Goal: Task Accomplishment & Management: Use online tool/utility

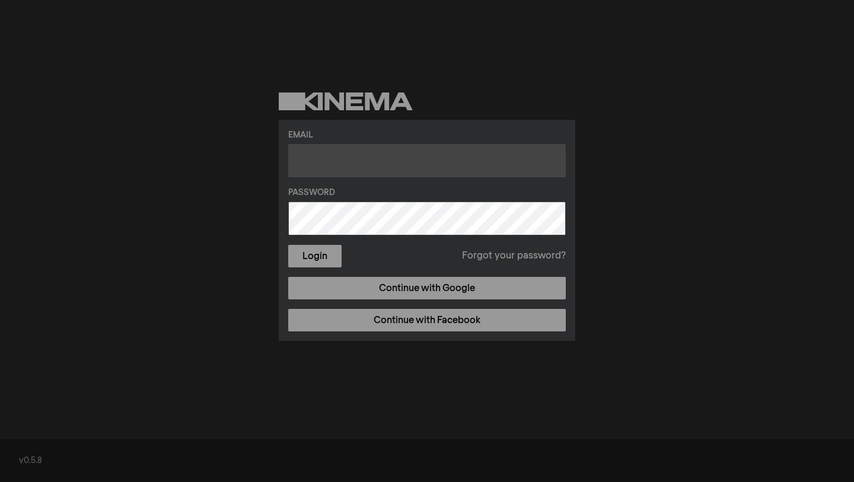
click at [375, 164] on input "text" at bounding box center [426, 160] width 277 height 33
type input "[EMAIL_ADDRESS][DOMAIN_NAME]"
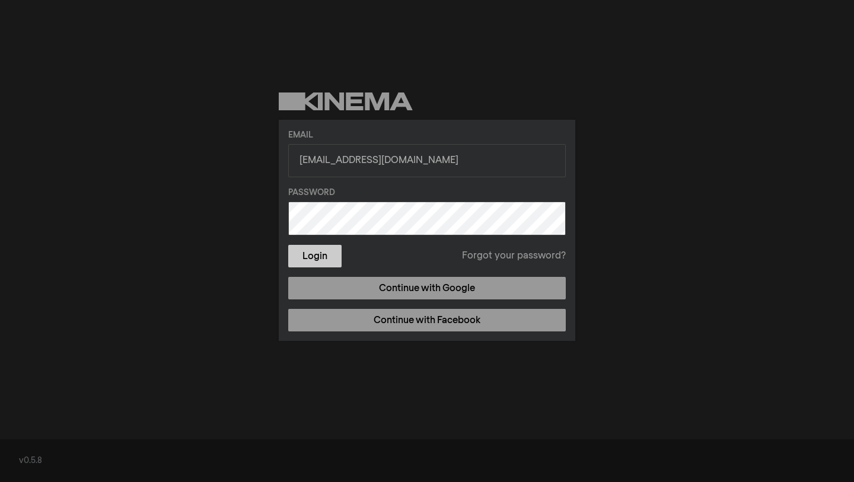
click at [328, 253] on button "Login" at bounding box center [314, 256] width 53 height 23
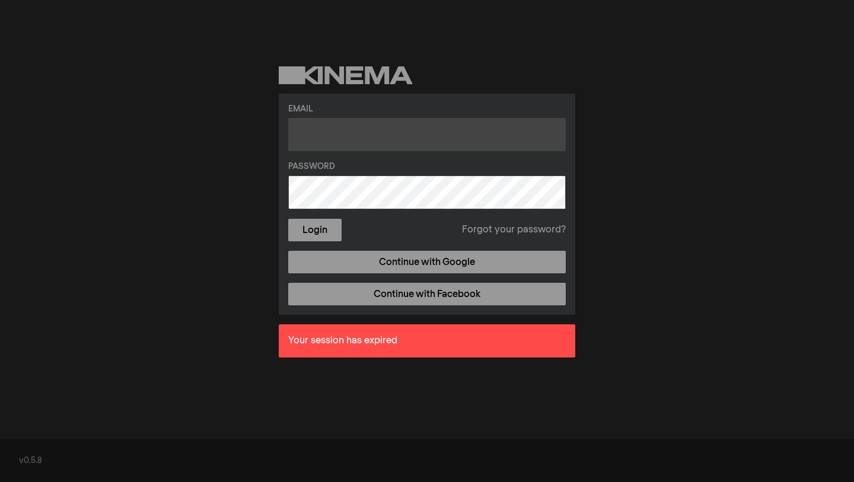
click at [343, 134] on input "text" at bounding box center [426, 134] width 277 height 33
type input "yadejong93@gmail.com"
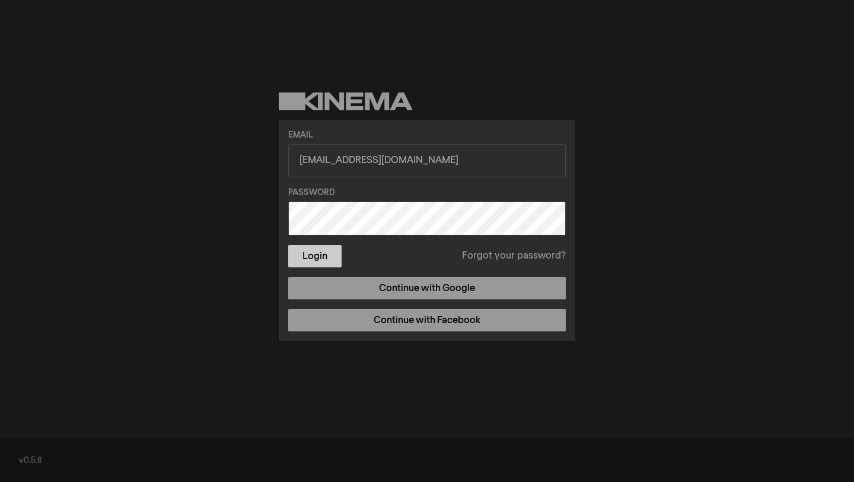
click at [325, 261] on button "Login" at bounding box center [314, 256] width 53 height 23
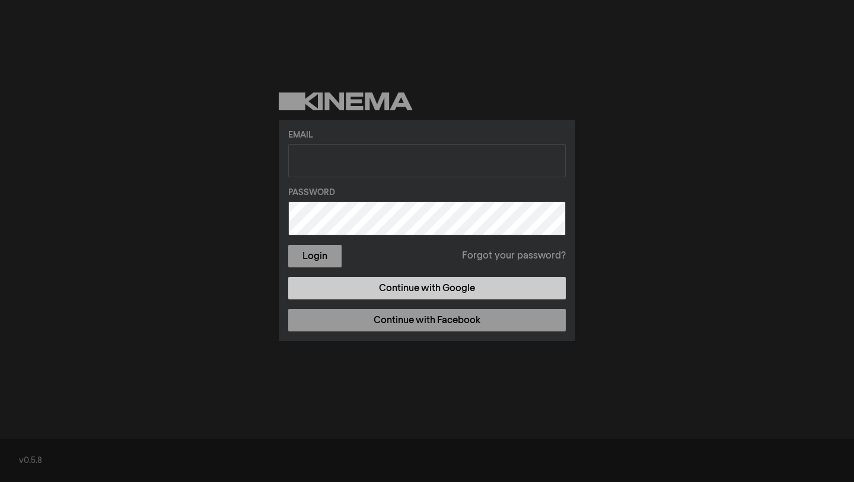
click at [404, 295] on link "Continue with Google" at bounding box center [426, 288] width 277 height 23
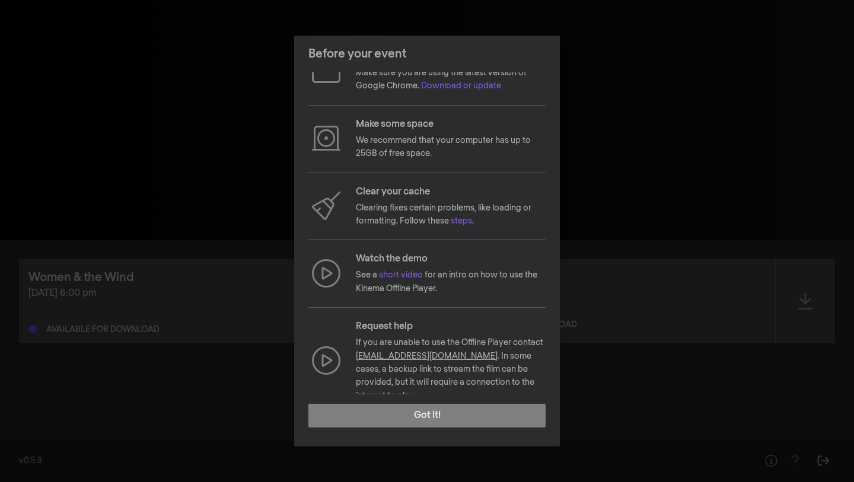
scroll to position [26, 0]
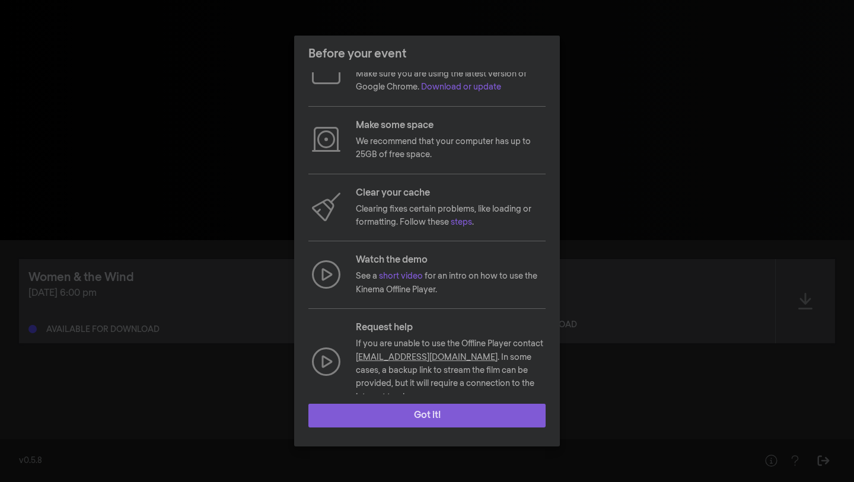
click at [479, 417] on button "Got it!" at bounding box center [426, 416] width 237 height 24
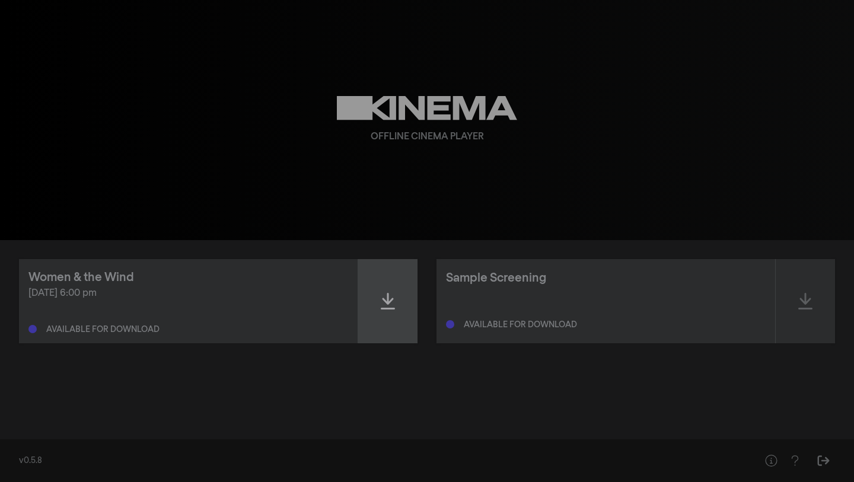
click at [392, 309] on icon at bounding box center [388, 301] width 14 height 17
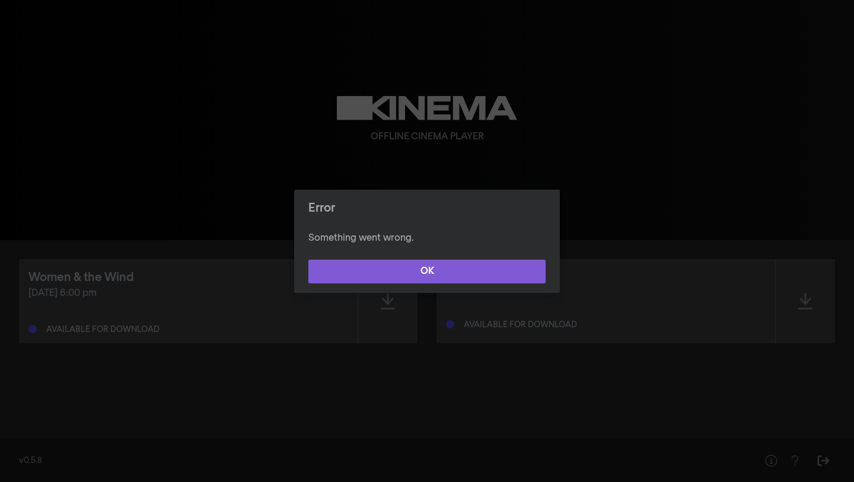
click at [404, 273] on button "OK" at bounding box center [426, 272] width 237 height 24
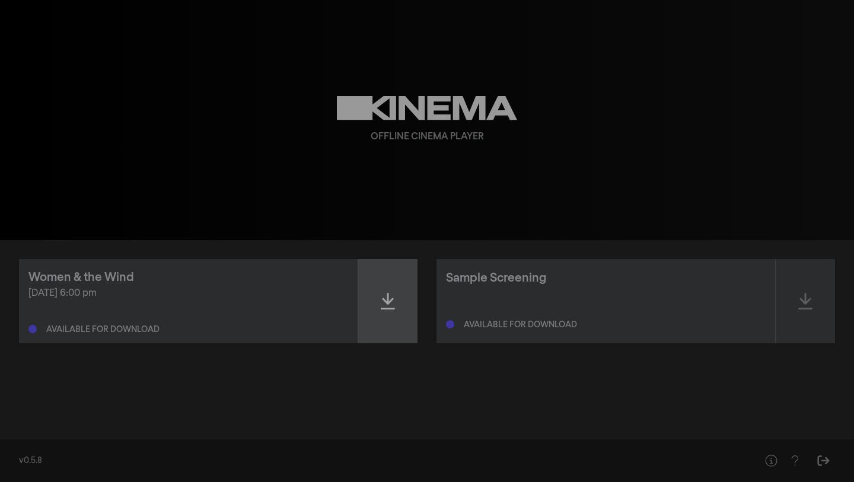
click at [388, 295] on icon at bounding box center [388, 301] width 14 height 17
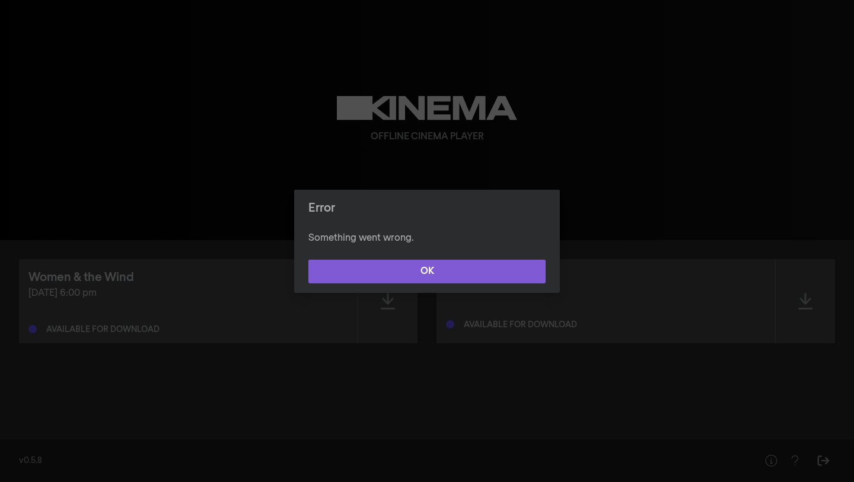
click at [380, 273] on button "OK" at bounding box center [426, 272] width 237 height 24
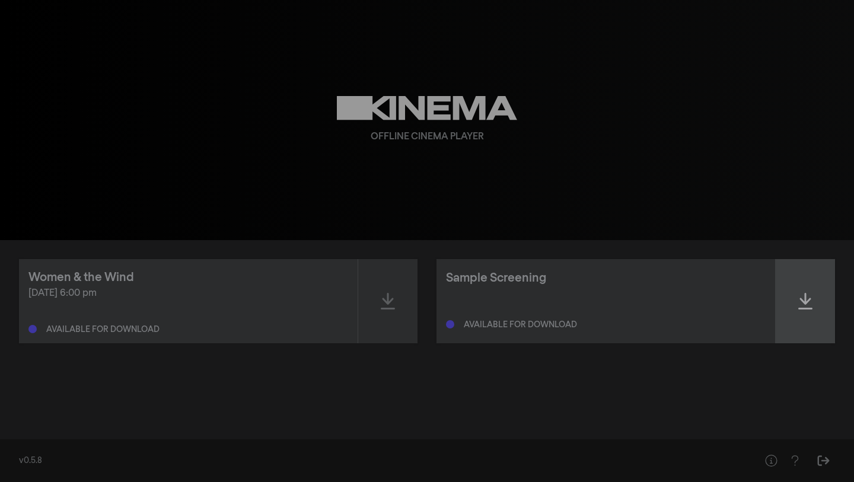
click at [826, 323] on div at bounding box center [804, 301] width 59 height 84
click at [810, 310] on icon at bounding box center [805, 301] width 14 height 19
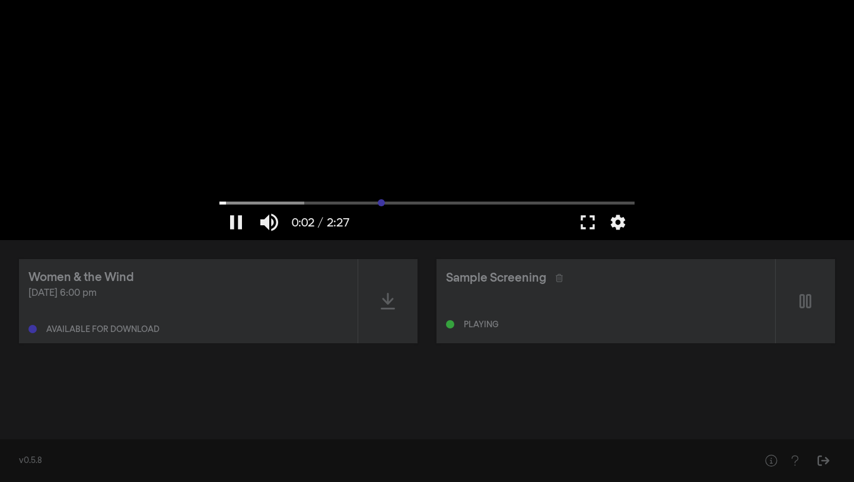
click at [381, 203] on input "Zoeken" at bounding box center [426, 202] width 415 height 7
click at [425, 201] on input "Zoeken" at bounding box center [426, 202] width 415 height 7
click at [235, 227] on button "pause" at bounding box center [235, 223] width 33 height 36
click at [558, 280] on icon at bounding box center [558, 278] width 7 height 8
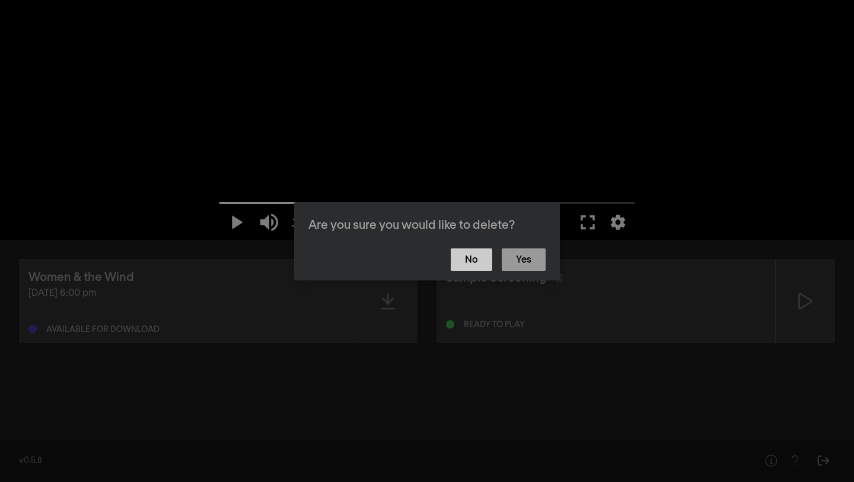
click at [484, 264] on button "No" at bounding box center [471, 259] width 41 height 23
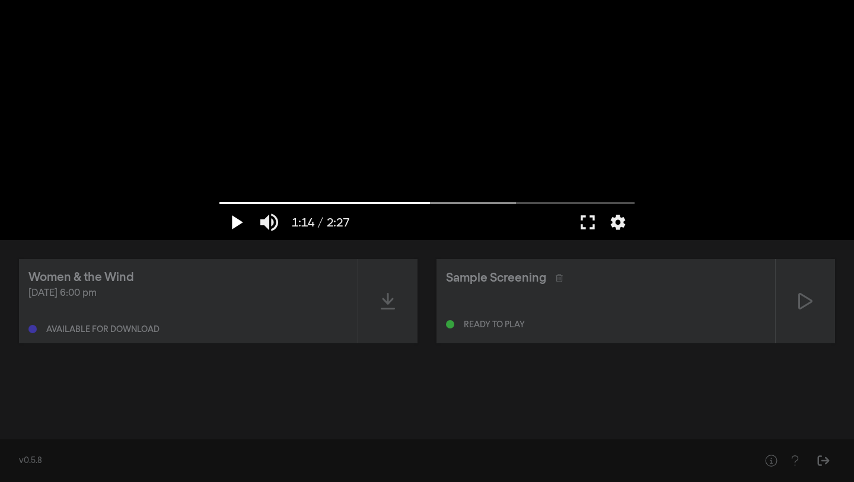
click at [232, 227] on button "play_arrow" at bounding box center [235, 223] width 33 height 36
click at [502, 203] on input "Zoeken" at bounding box center [426, 202] width 415 height 7
click at [239, 218] on button "pause" at bounding box center [235, 223] width 33 height 36
type input "102.92853"
click at [561, 280] on icon at bounding box center [558, 278] width 7 height 8
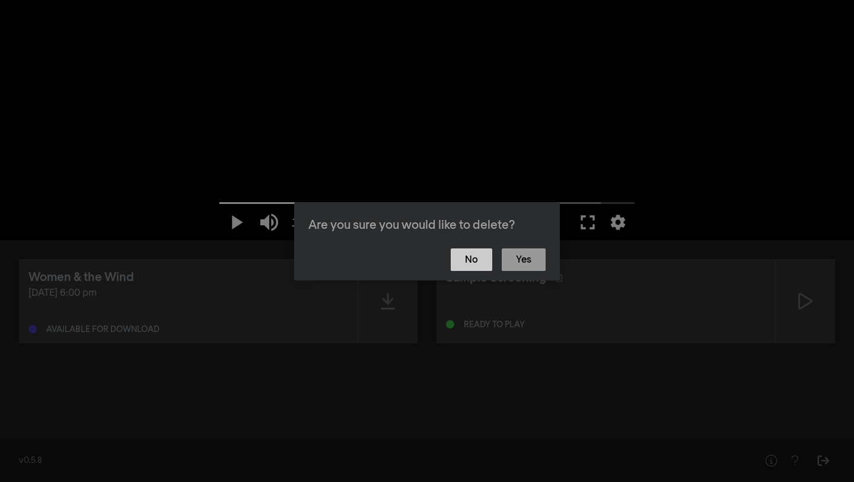
click at [471, 258] on button "No" at bounding box center [471, 259] width 41 height 23
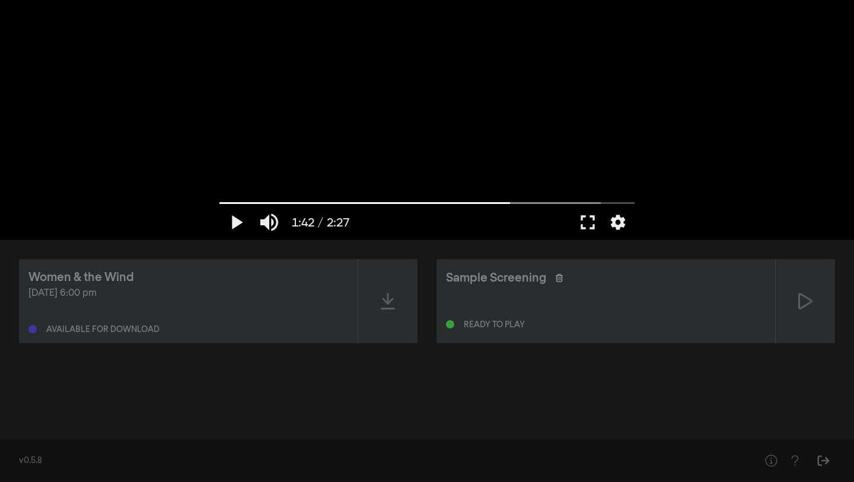
click at [558, 279] on icon at bounding box center [558, 278] width 7 height 8
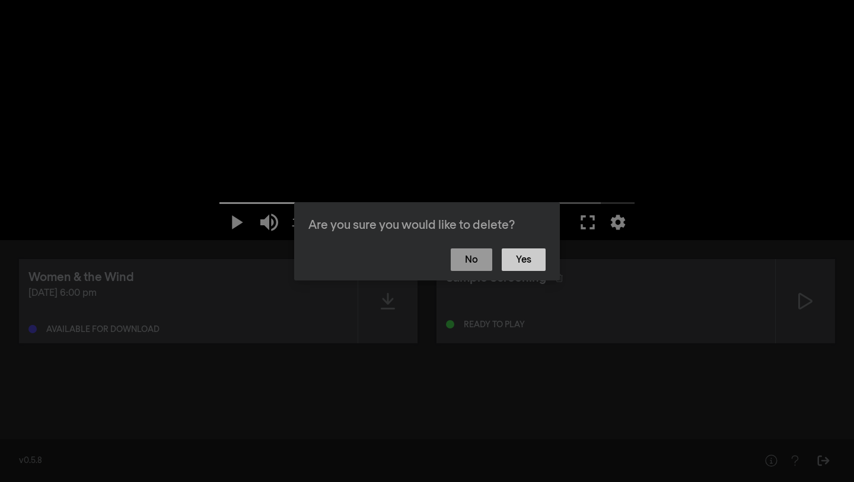
click at [534, 259] on button "Yes" at bounding box center [524, 259] width 44 height 23
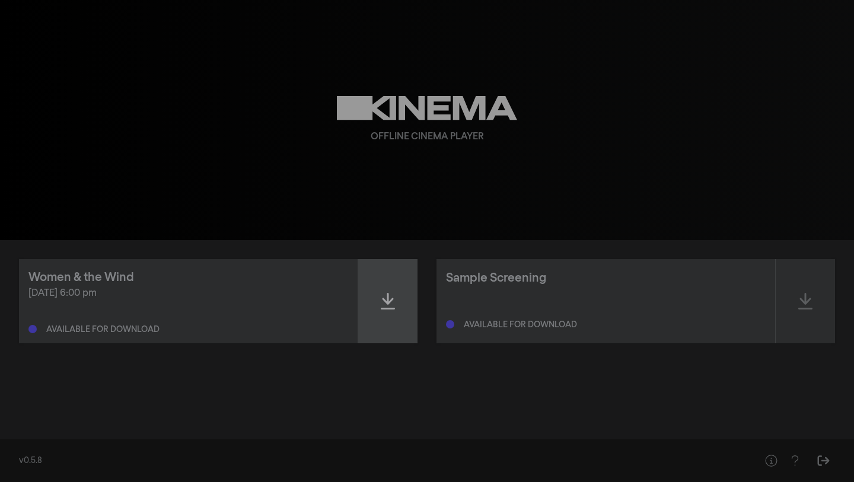
click at [399, 313] on div at bounding box center [387, 301] width 59 height 84
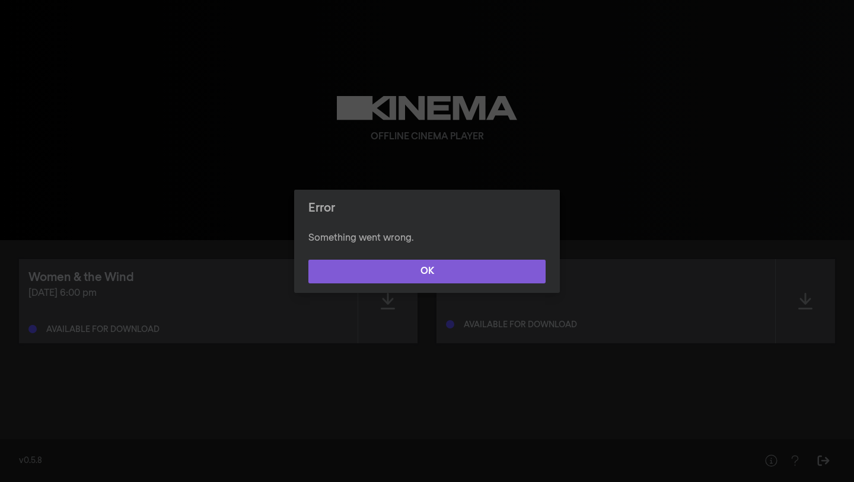
click at [384, 272] on button "OK" at bounding box center [426, 272] width 237 height 24
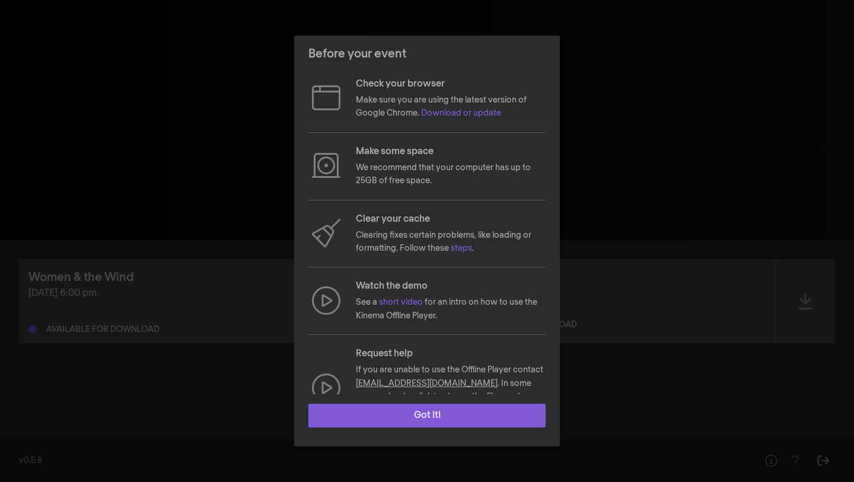
click at [407, 420] on button "Got it!" at bounding box center [426, 416] width 237 height 24
click at [374, 411] on button "Got it!" at bounding box center [426, 416] width 237 height 24
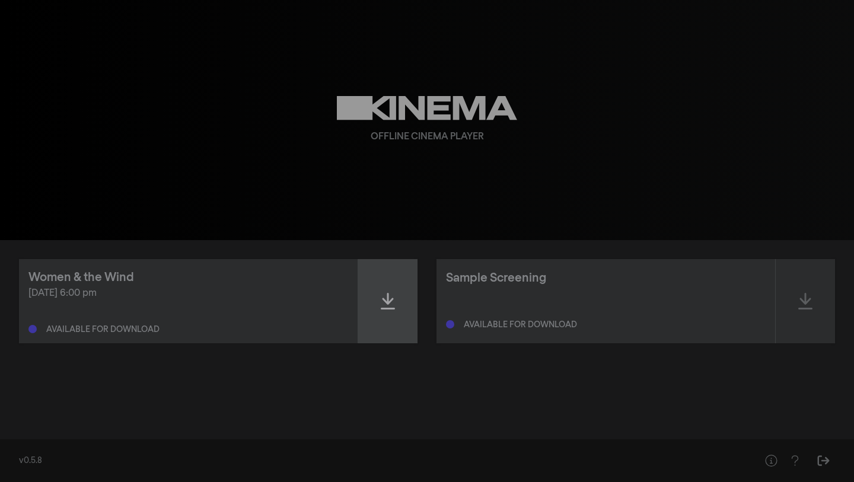
click at [388, 319] on div at bounding box center [387, 301] width 59 height 84
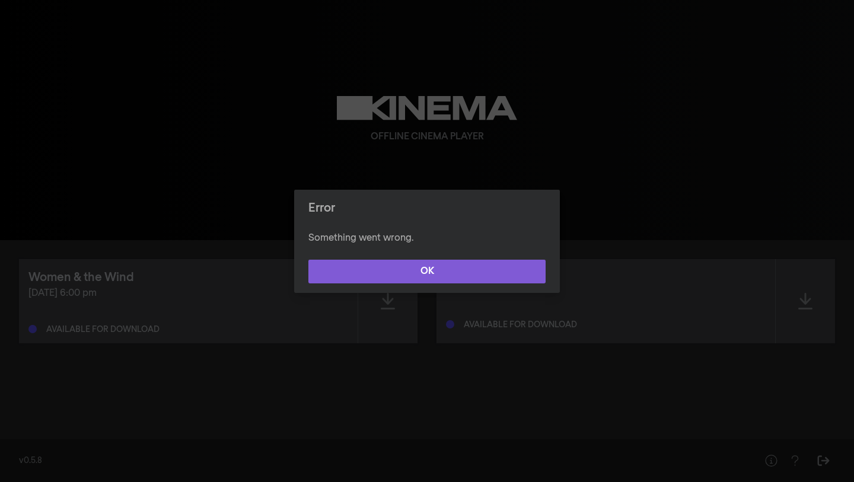
click at [436, 267] on button "OK" at bounding box center [426, 272] width 237 height 24
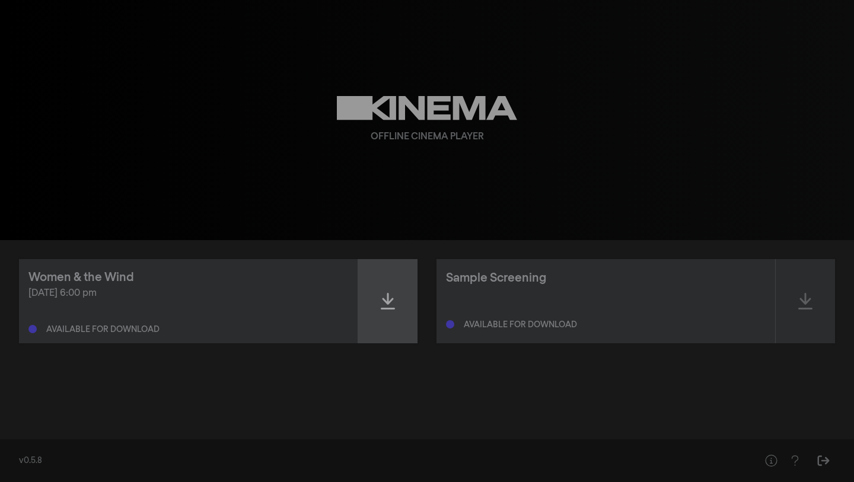
click at [368, 304] on div at bounding box center [387, 301] width 59 height 84
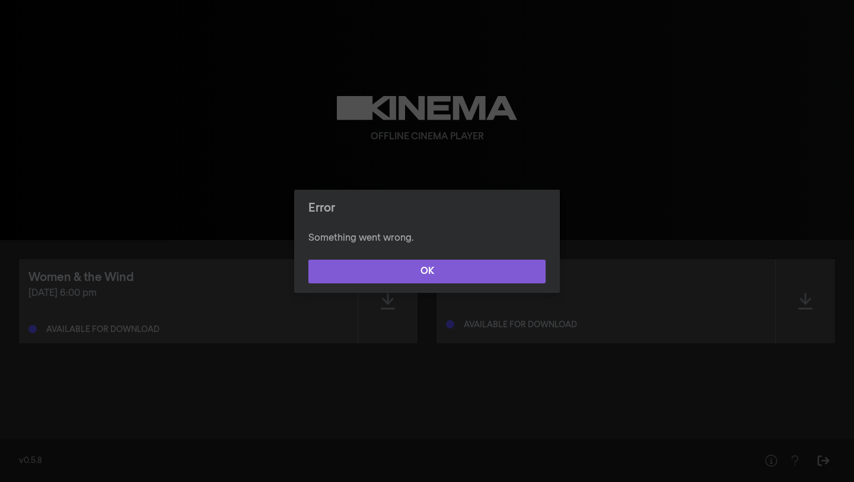
click at [411, 269] on button "OK" at bounding box center [426, 272] width 237 height 24
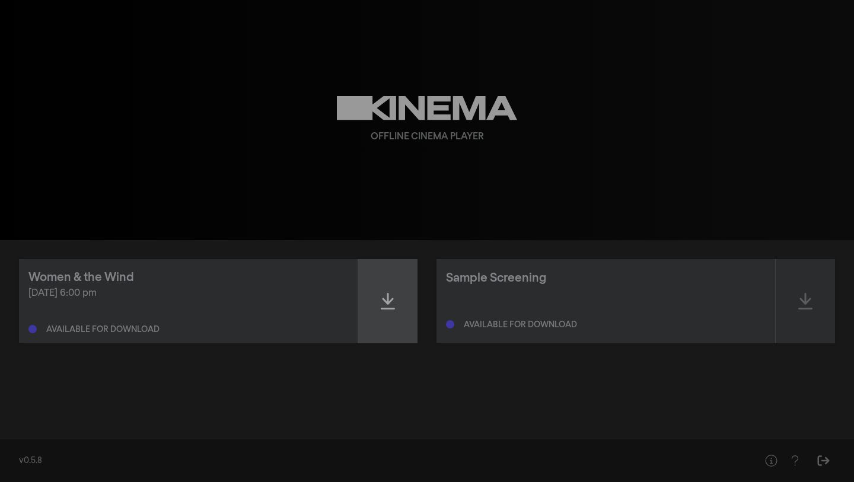
click at [393, 276] on div at bounding box center [387, 301] width 59 height 84
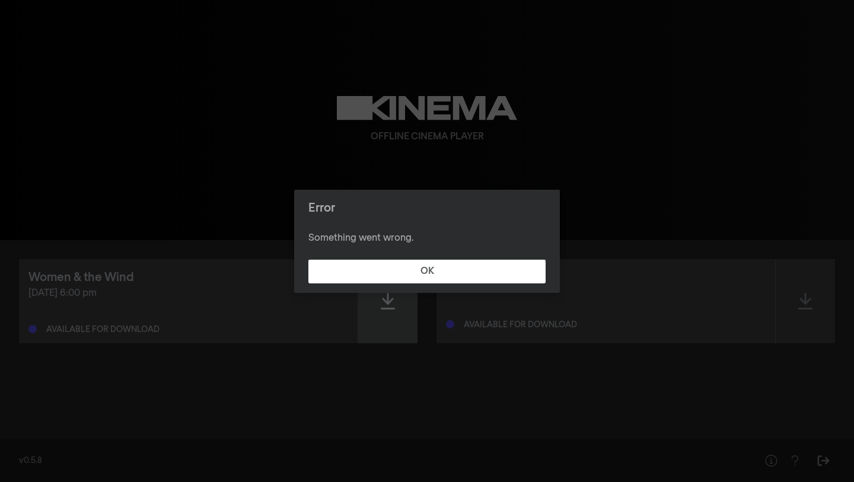
click at [392, 276] on button "OK" at bounding box center [426, 272] width 237 height 24
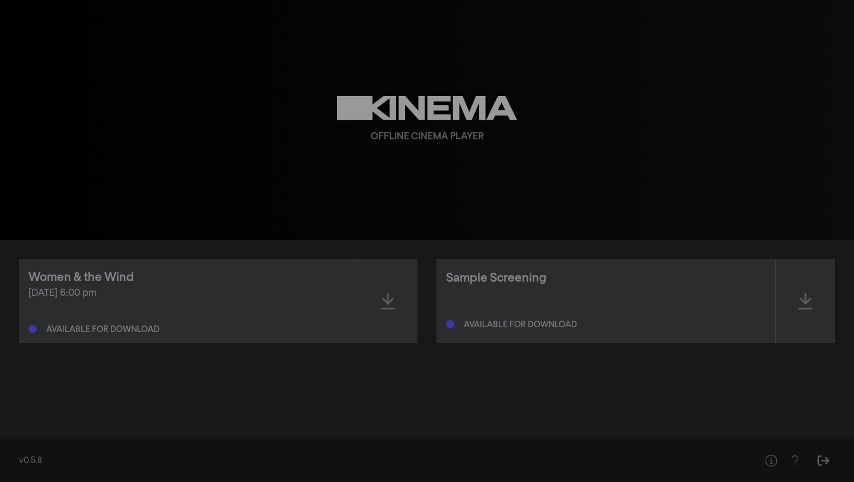
click at [449, 130] on div "Offline Cinema Player" at bounding box center [427, 137] width 113 height 14
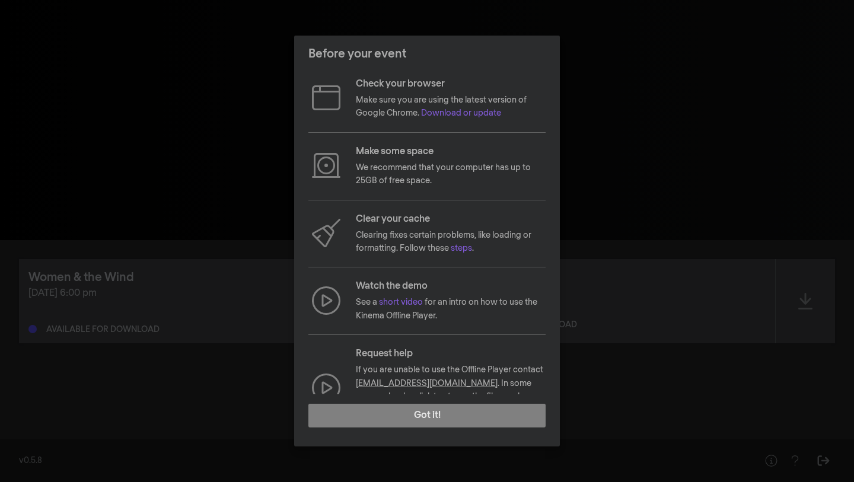
scroll to position [27, 0]
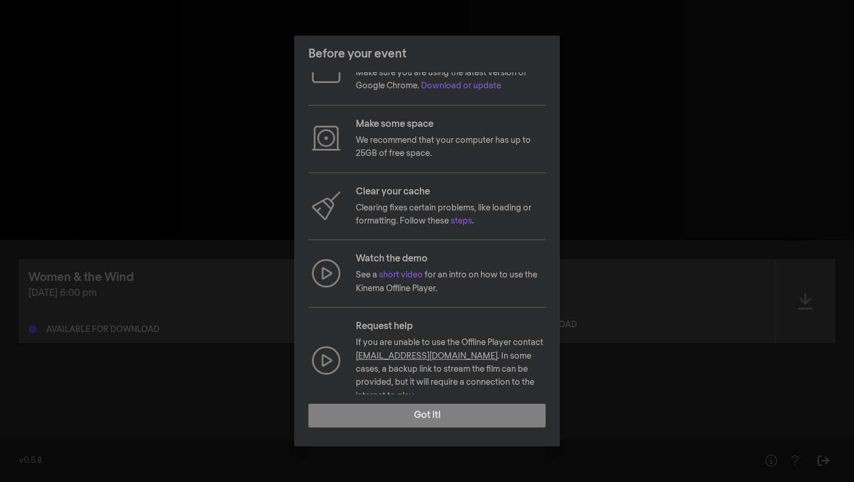
click at [407, 359] on link "[EMAIL_ADDRESS][DOMAIN_NAME]" at bounding box center [427, 356] width 142 height 8
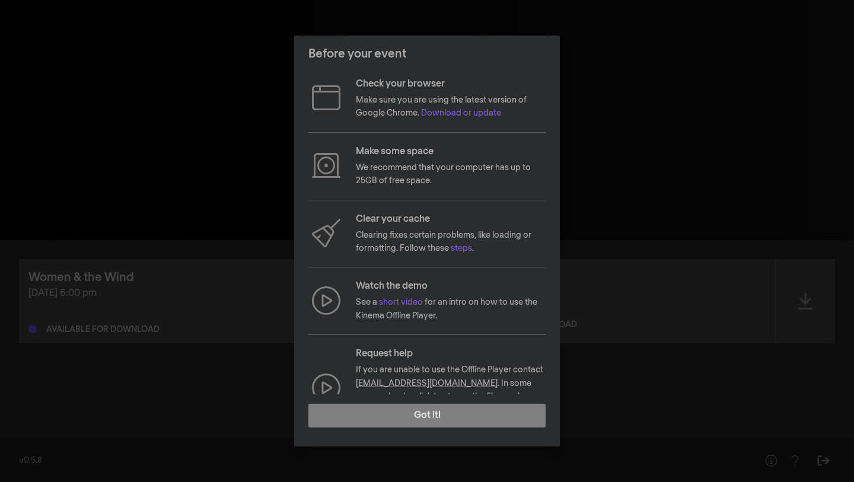
scroll to position [27, 0]
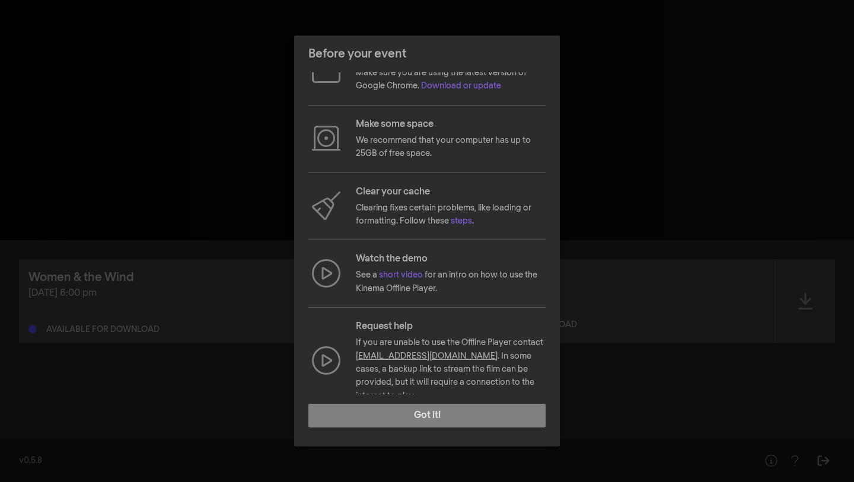
click at [419, 358] on link "[EMAIL_ADDRESS][DOMAIN_NAME]" at bounding box center [427, 356] width 142 height 8
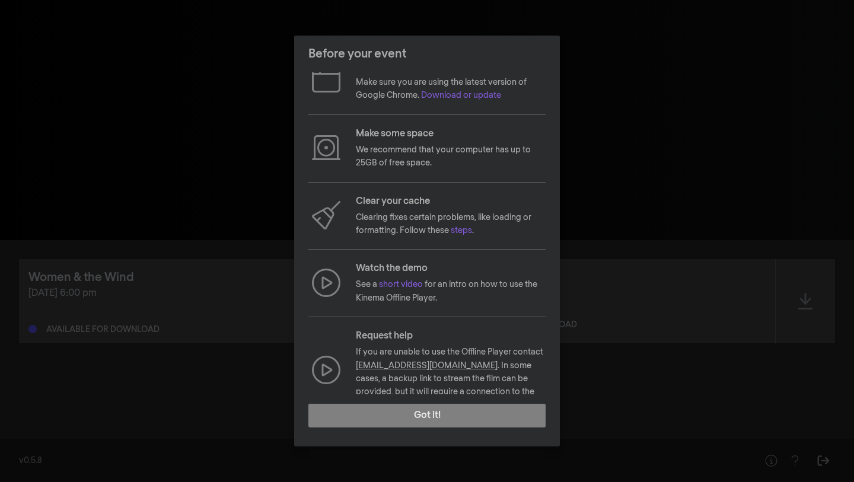
scroll to position [27, 0]
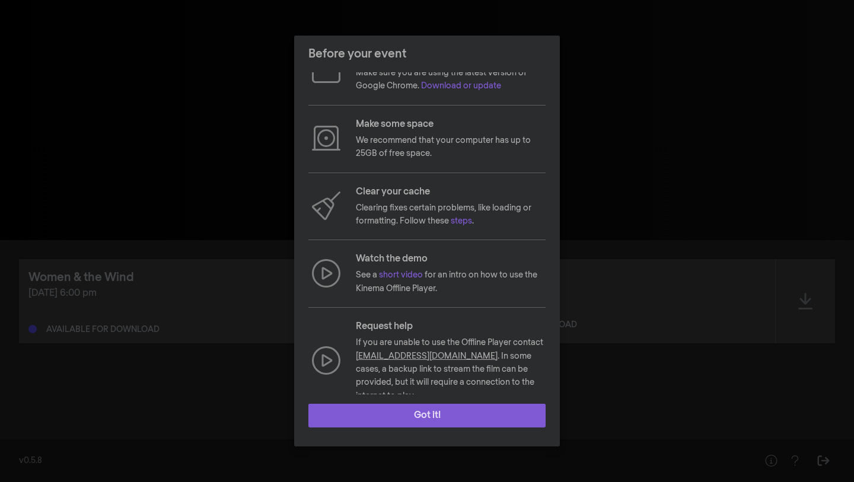
click at [459, 419] on button "Got it!" at bounding box center [426, 416] width 237 height 24
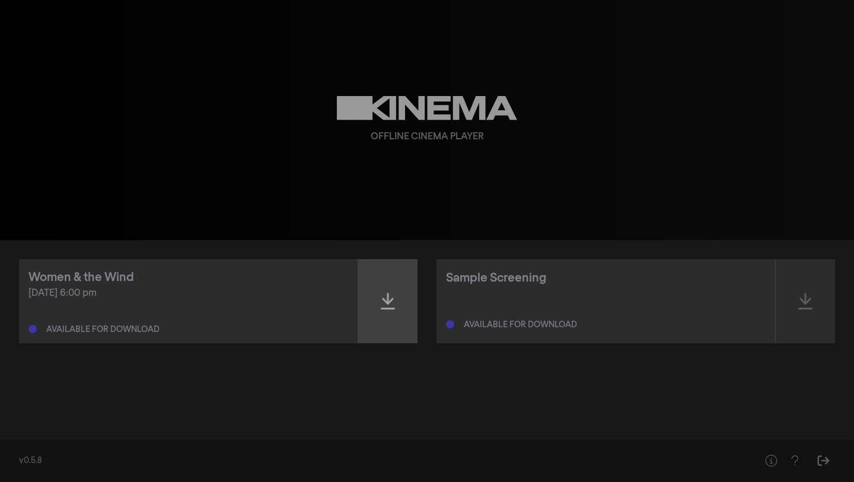
click at [381, 318] on div at bounding box center [387, 301] width 59 height 84
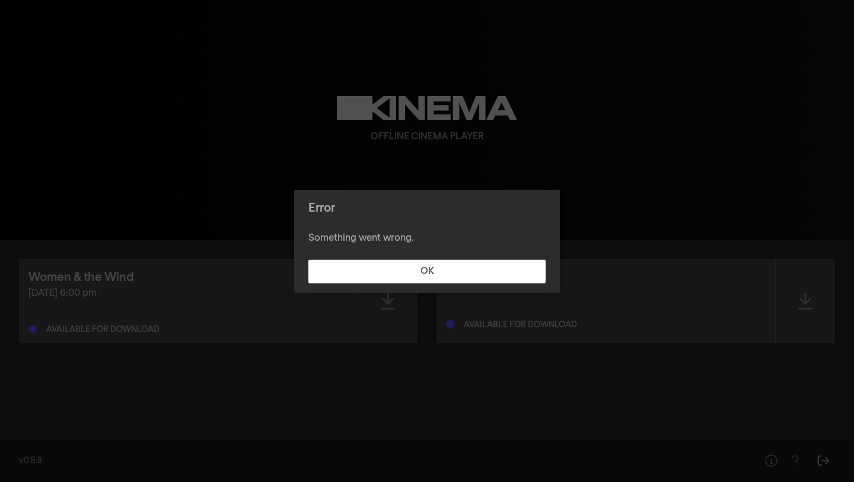
click at [308, 260] on button "OK" at bounding box center [426, 272] width 237 height 24
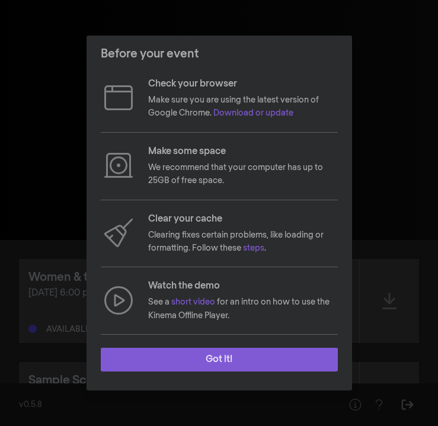
click at [206, 359] on button "Got it!" at bounding box center [219, 360] width 237 height 24
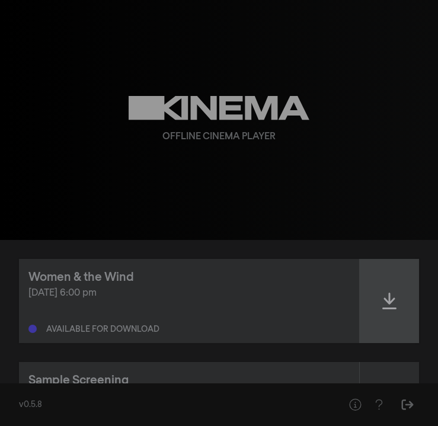
click at [391, 294] on icon at bounding box center [389, 301] width 14 height 19
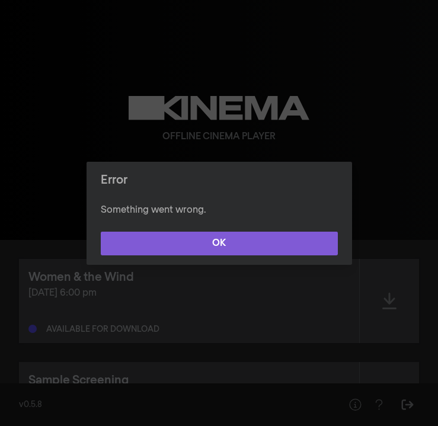
click at [293, 238] on button "OK" at bounding box center [219, 244] width 237 height 24
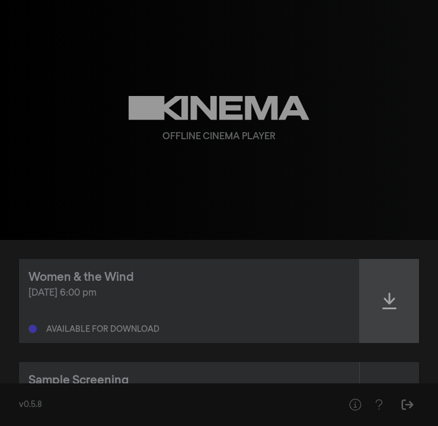
click at [382, 295] on icon at bounding box center [389, 301] width 14 height 19
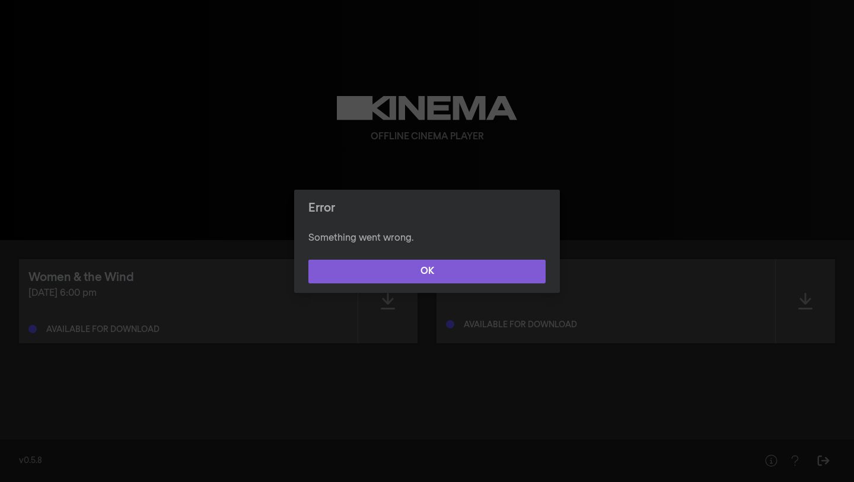
click at [363, 268] on button "OK" at bounding box center [426, 272] width 237 height 24
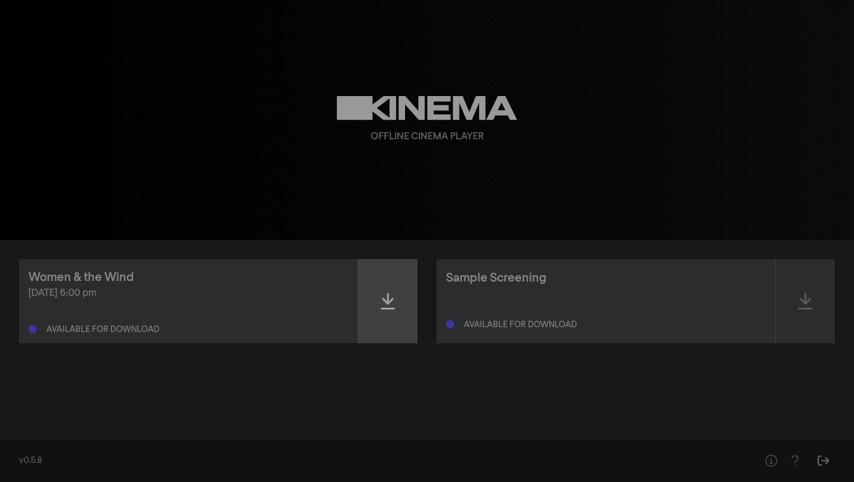
click at [397, 304] on div at bounding box center [387, 301] width 59 height 84
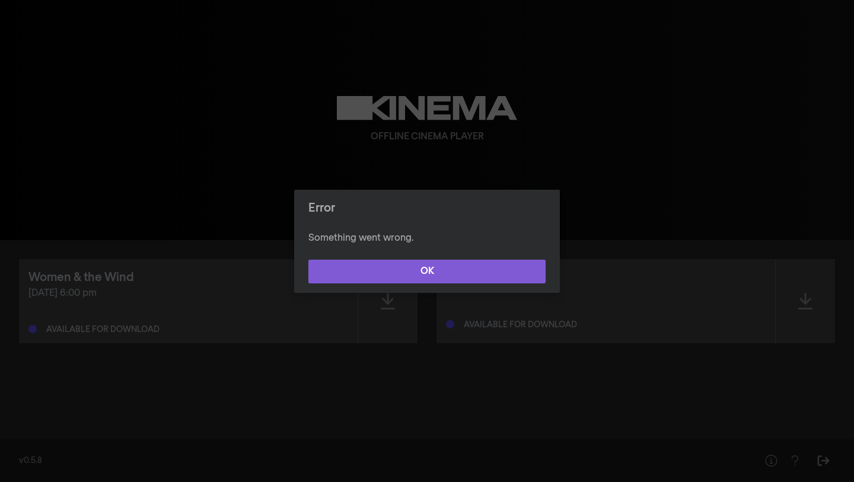
click at [438, 282] on button "OK" at bounding box center [426, 272] width 237 height 24
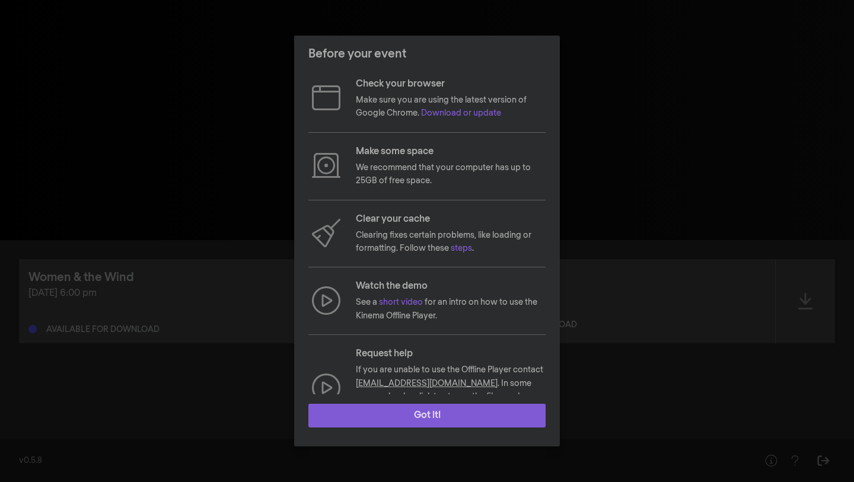
click at [420, 416] on button "Got it!" at bounding box center [426, 416] width 237 height 24
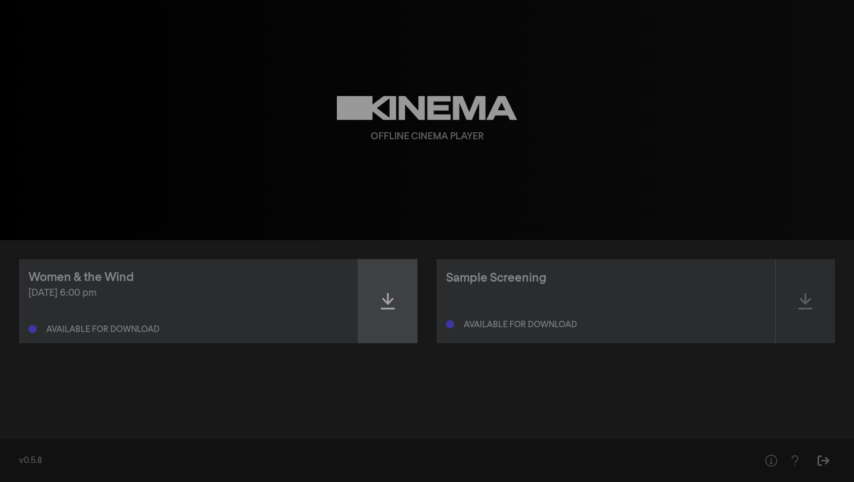
click at [404, 328] on div at bounding box center [387, 301] width 59 height 84
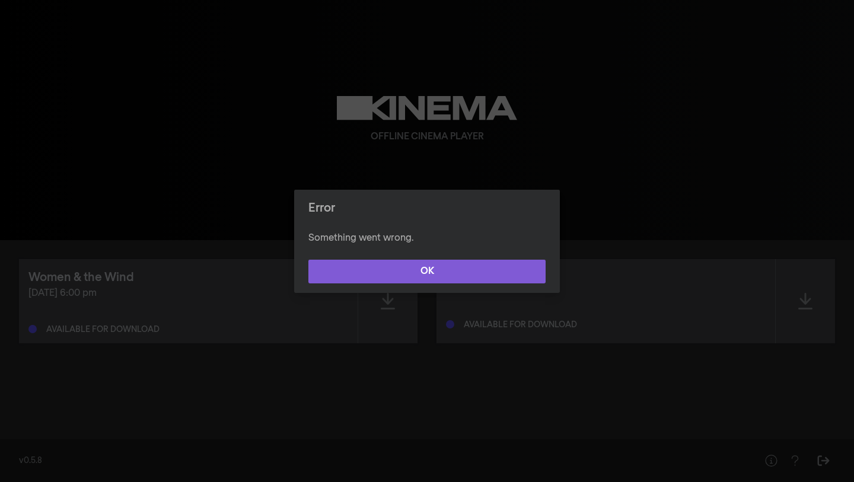
click at [334, 279] on button "OK" at bounding box center [426, 272] width 237 height 24
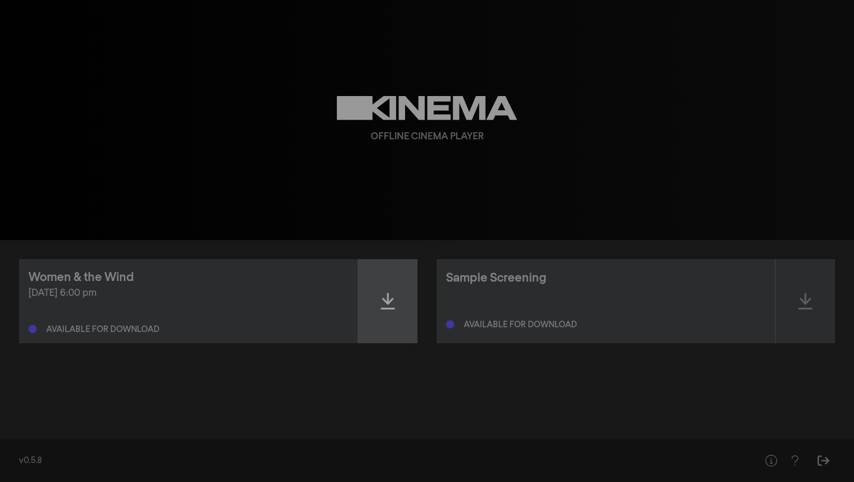
click at [388, 292] on icon at bounding box center [388, 301] width 14 height 19
